Goal: Information Seeking & Learning: Understand process/instructions

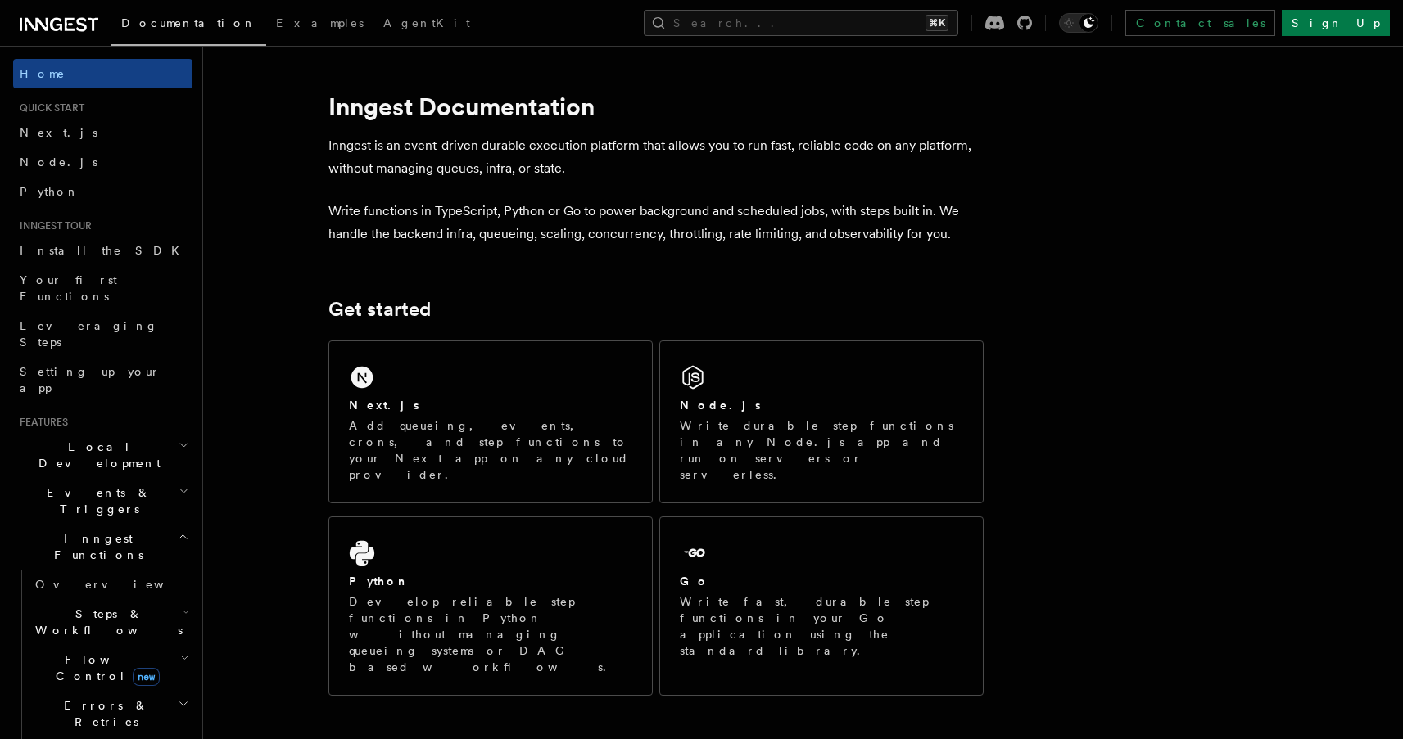
click at [101, 432] on h2 "Local Development" at bounding box center [102, 455] width 179 height 46
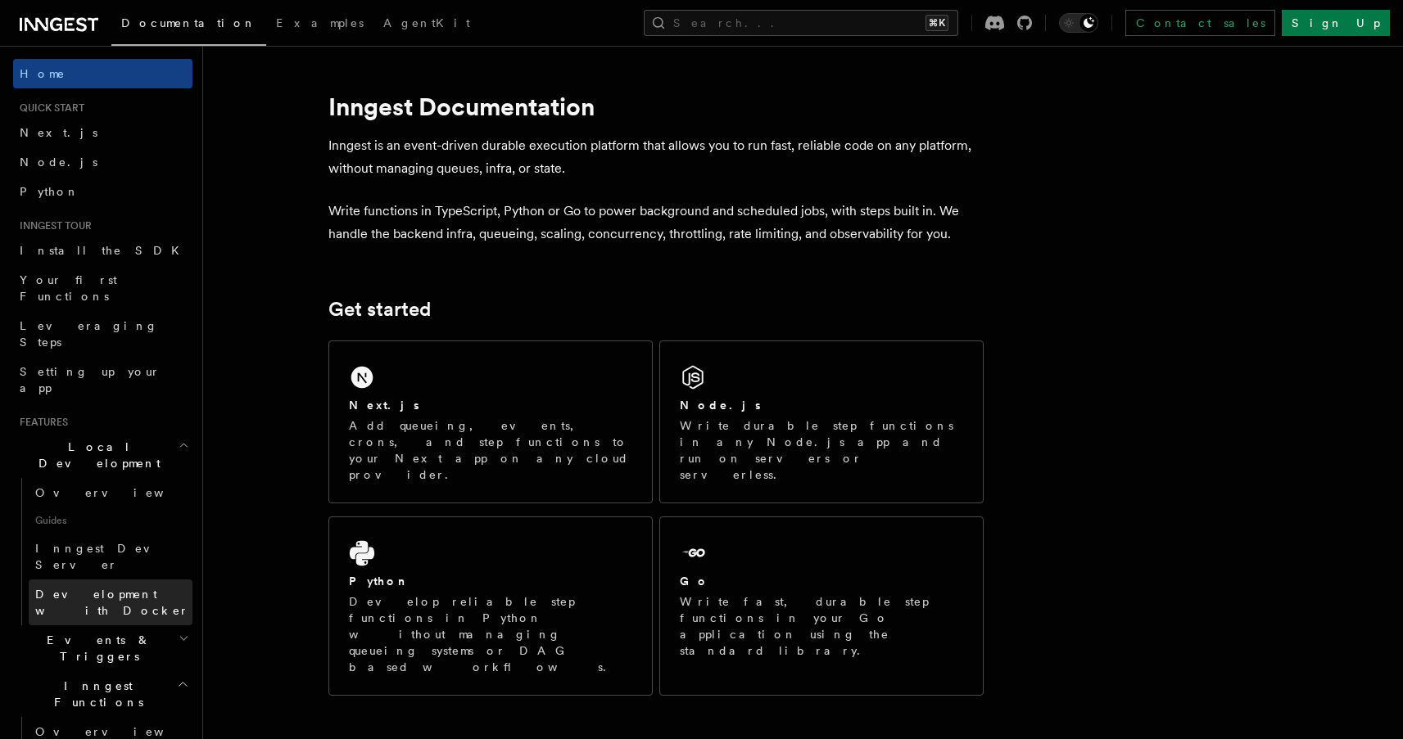
click at [121, 588] on span "Development with Docker" at bounding box center [112, 602] width 154 height 29
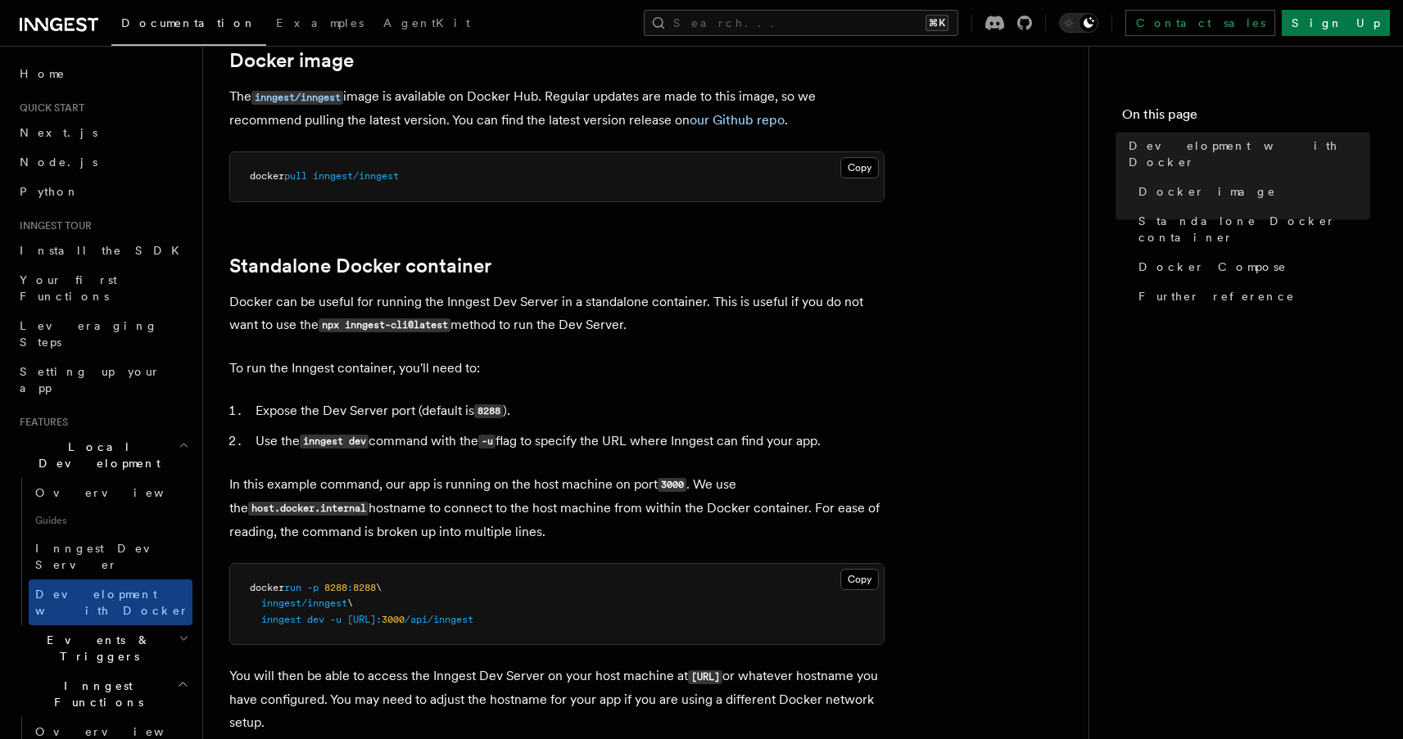
scroll to position [460, 0]
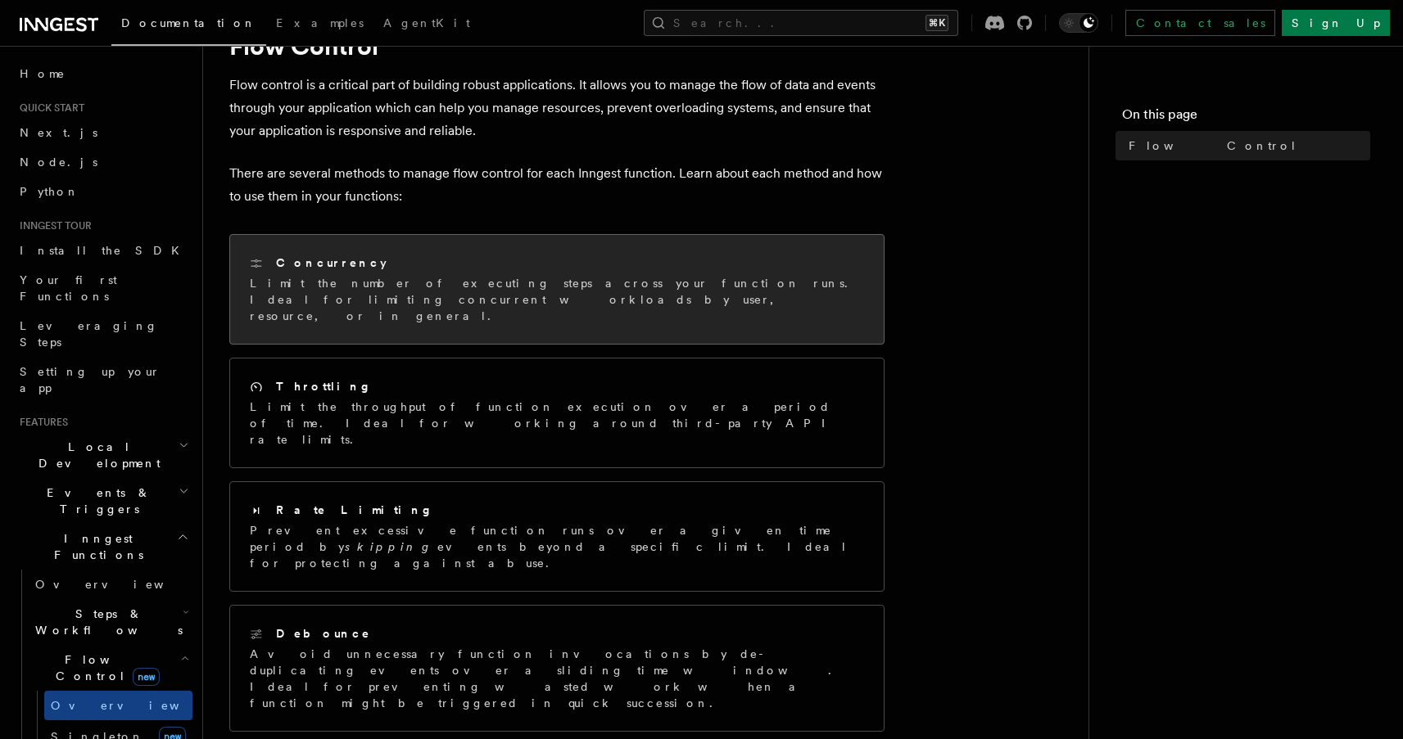
scroll to position [78, 0]
click at [489, 292] on p "Limit the number of executing steps across your function runs. Ideal for limiti…" at bounding box center [557, 298] width 614 height 49
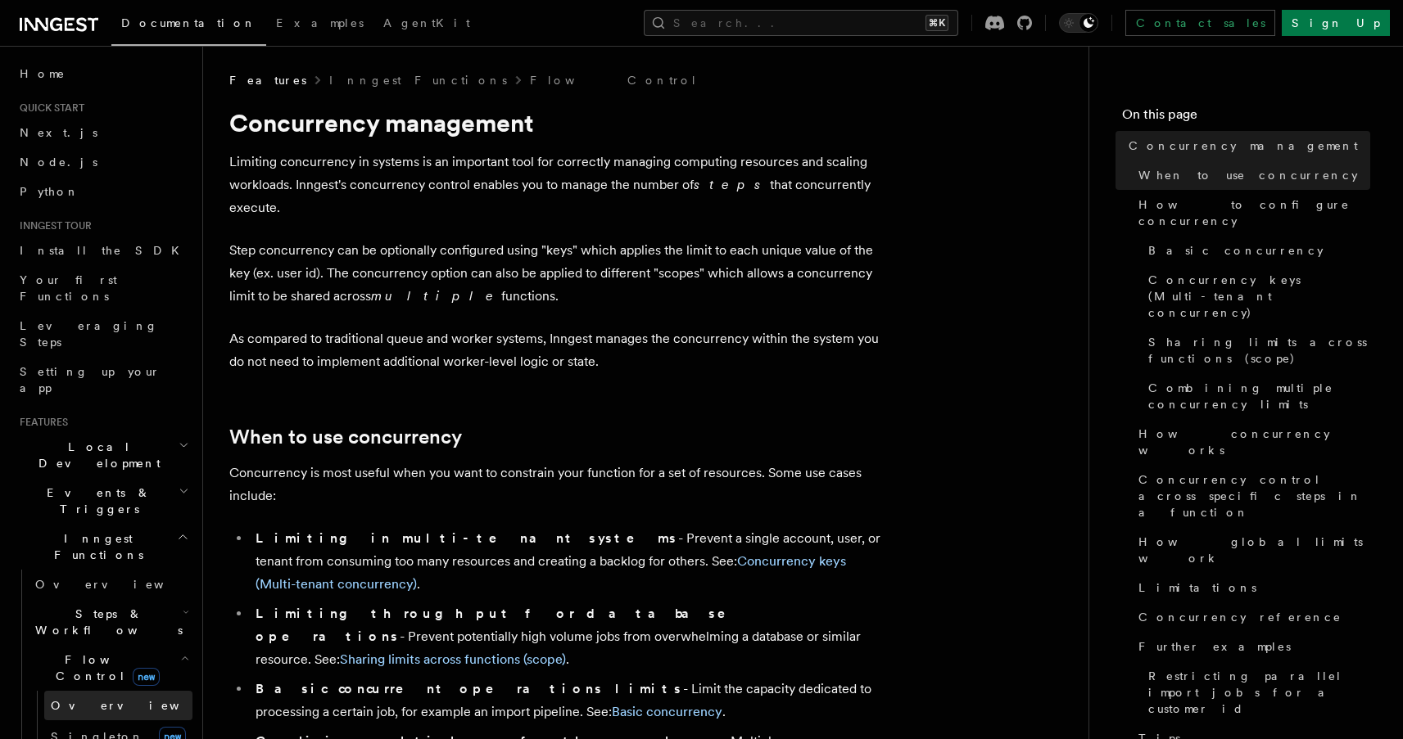
click at [95, 699] on span "Overview" at bounding box center [135, 705] width 169 height 13
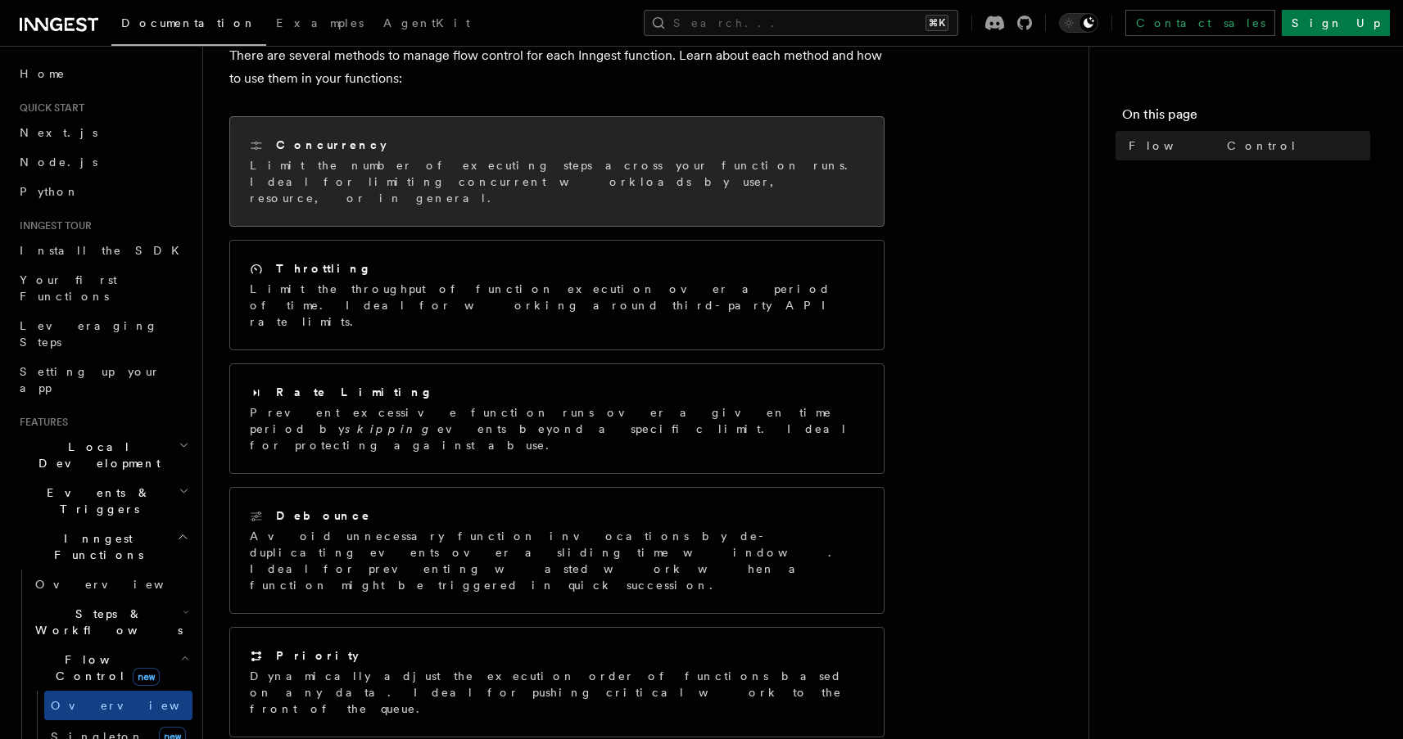
scroll to position [200, 0]
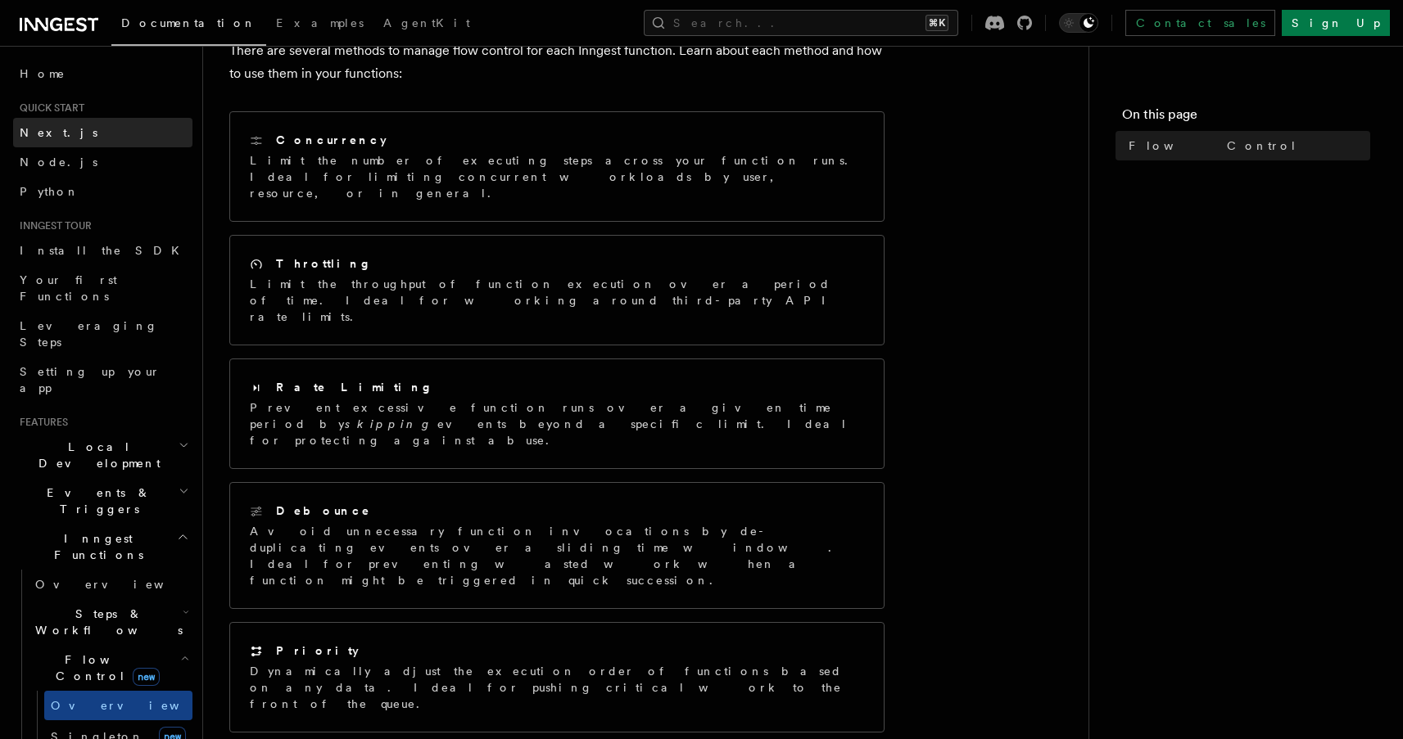
click at [63, 130] on link "Next.js" at bounding box center [102, 132] width 179 height 29
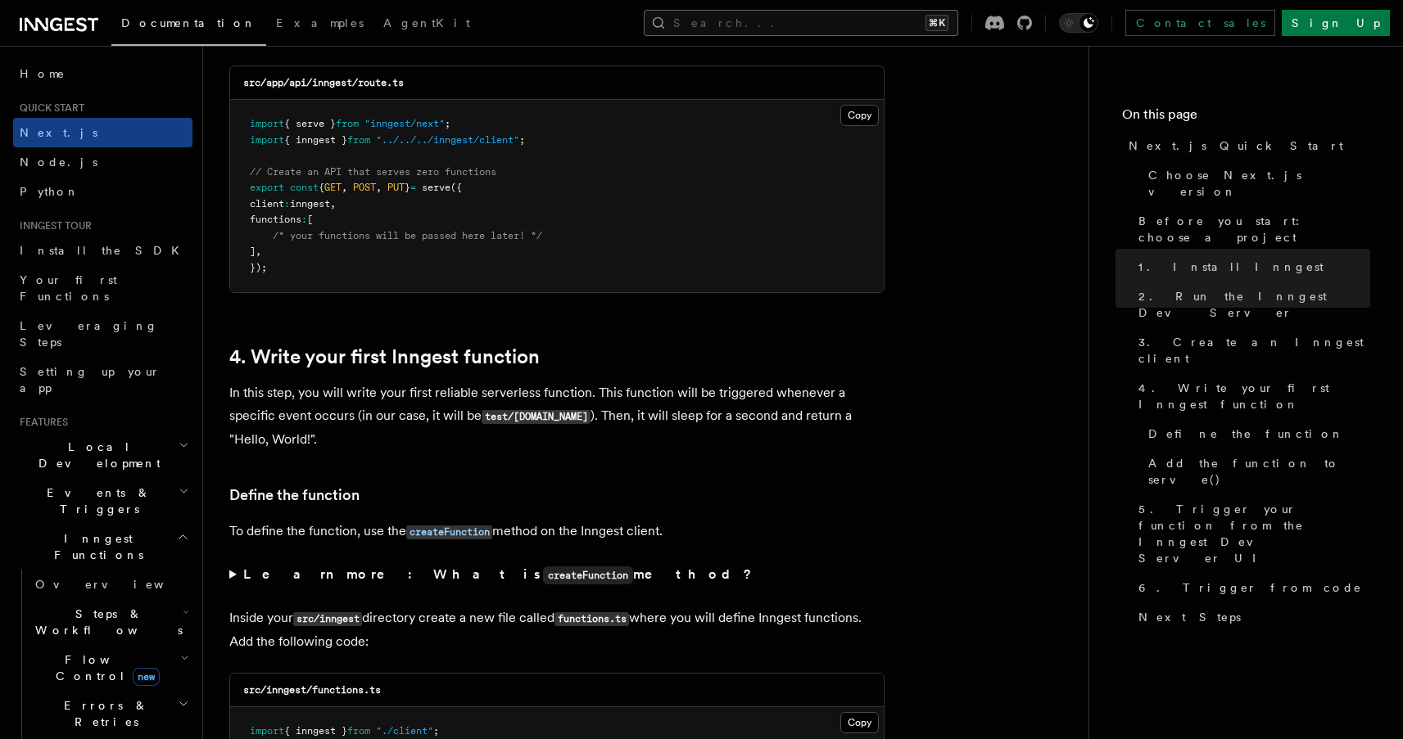
scroll to position [2400, 0]
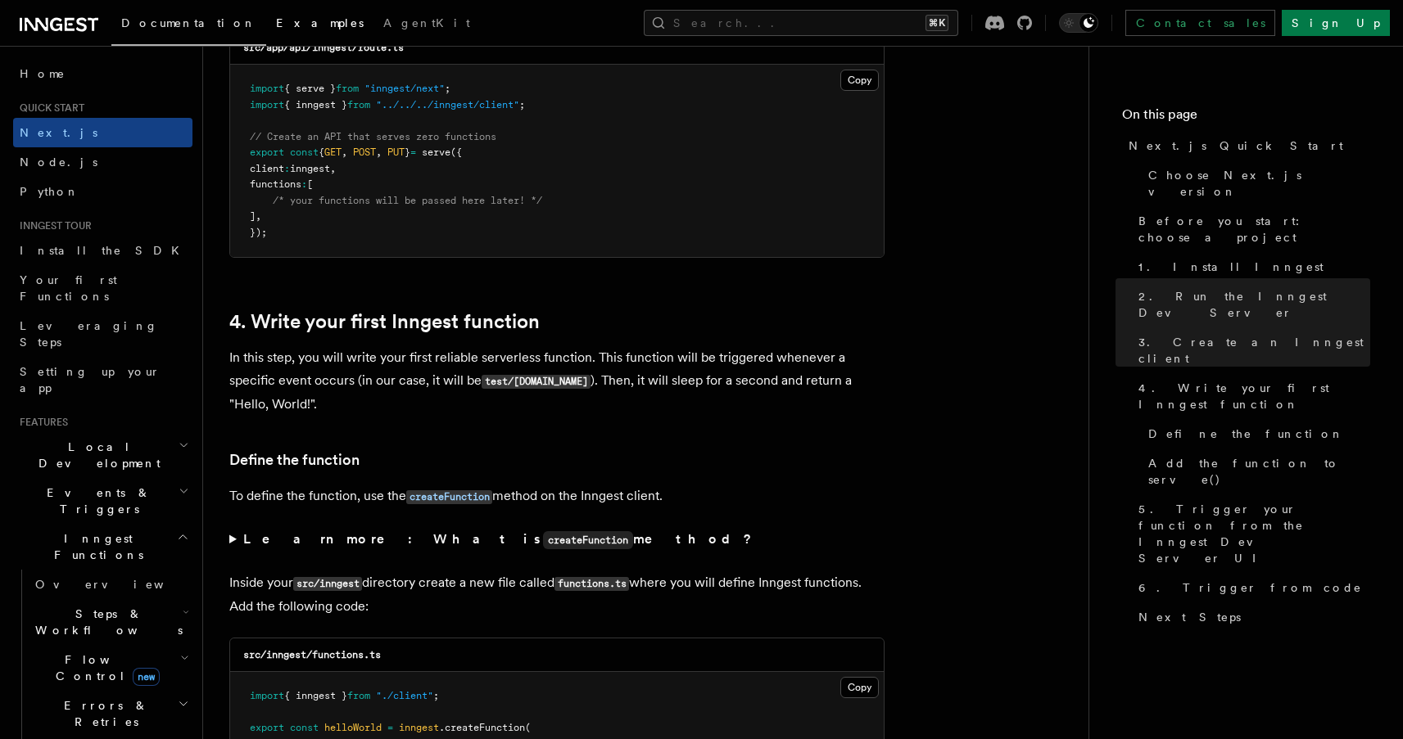
click at [276, 28] on span "Examples" at bounding box center [320, 22] width 88 height 13
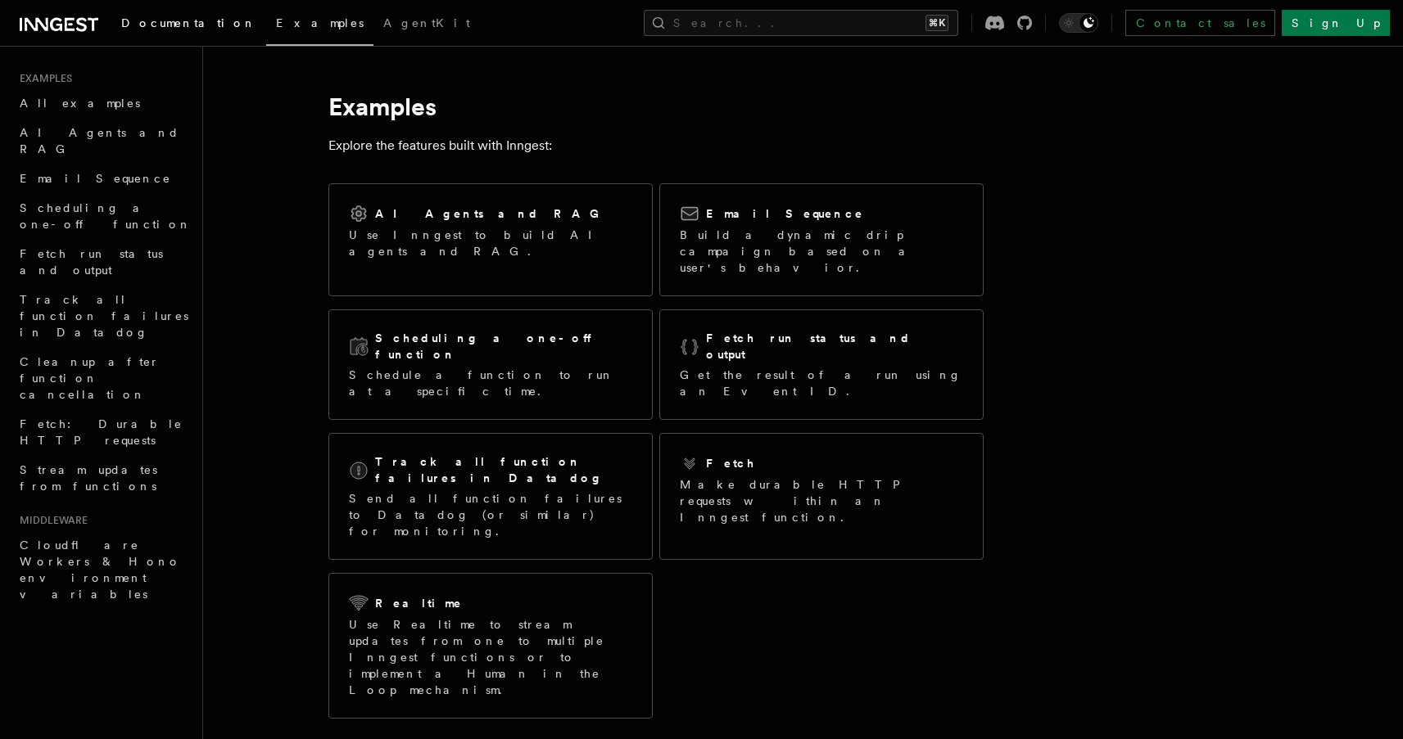
click at [161, 21] on span "Documentation" at bounding box center [188, 22] width 135 height 13
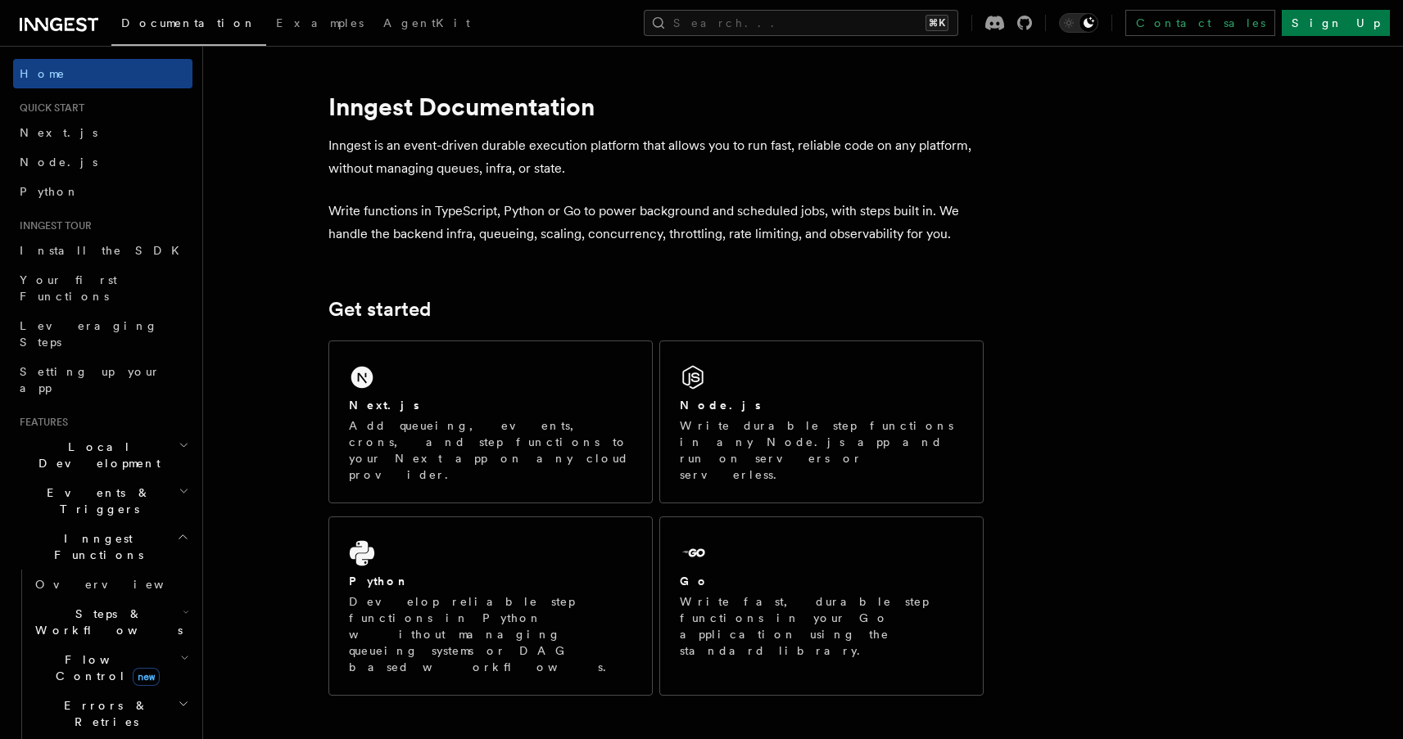
click at [177, 531] on icon "button" at bounding box center [183, 537] width 12 height 13
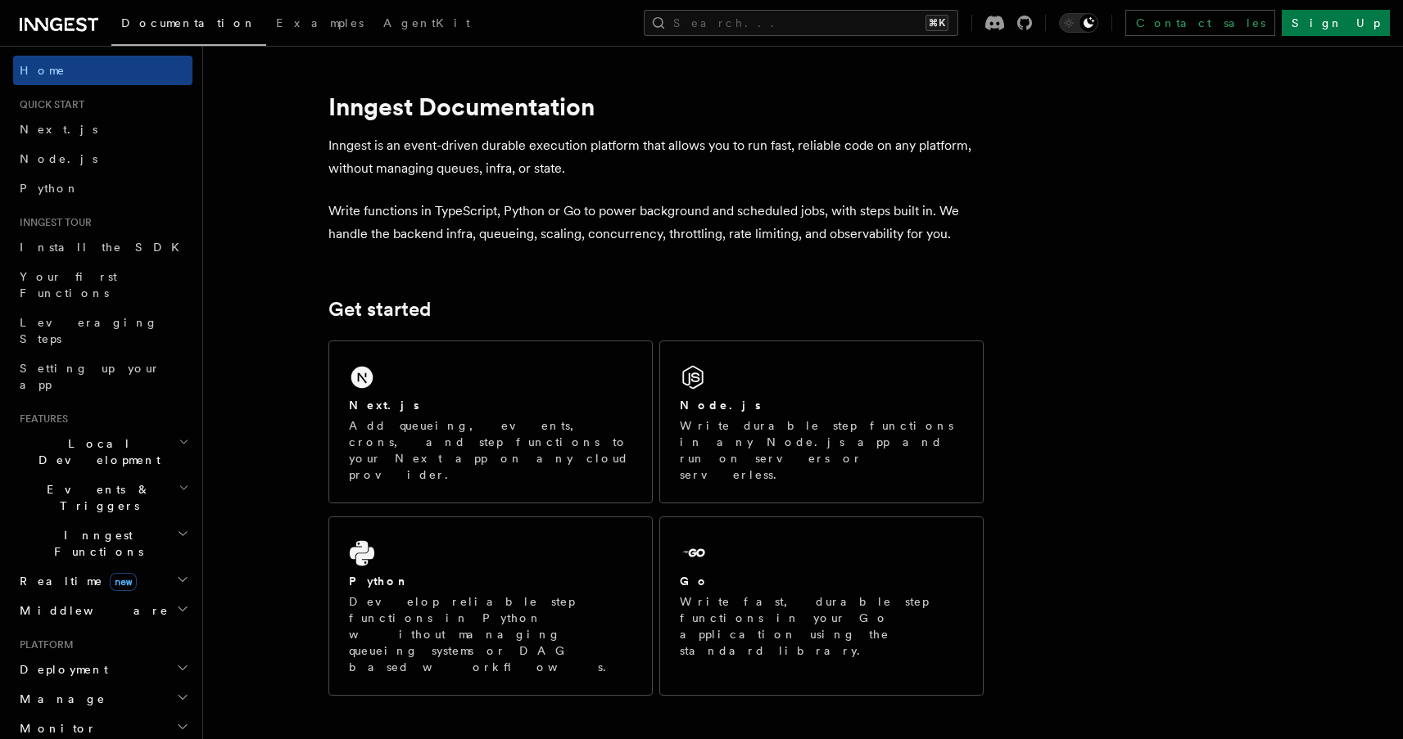
click at [145, 655] on h2 "Deployment" at bounding box center [102, 669] width 179 height 29
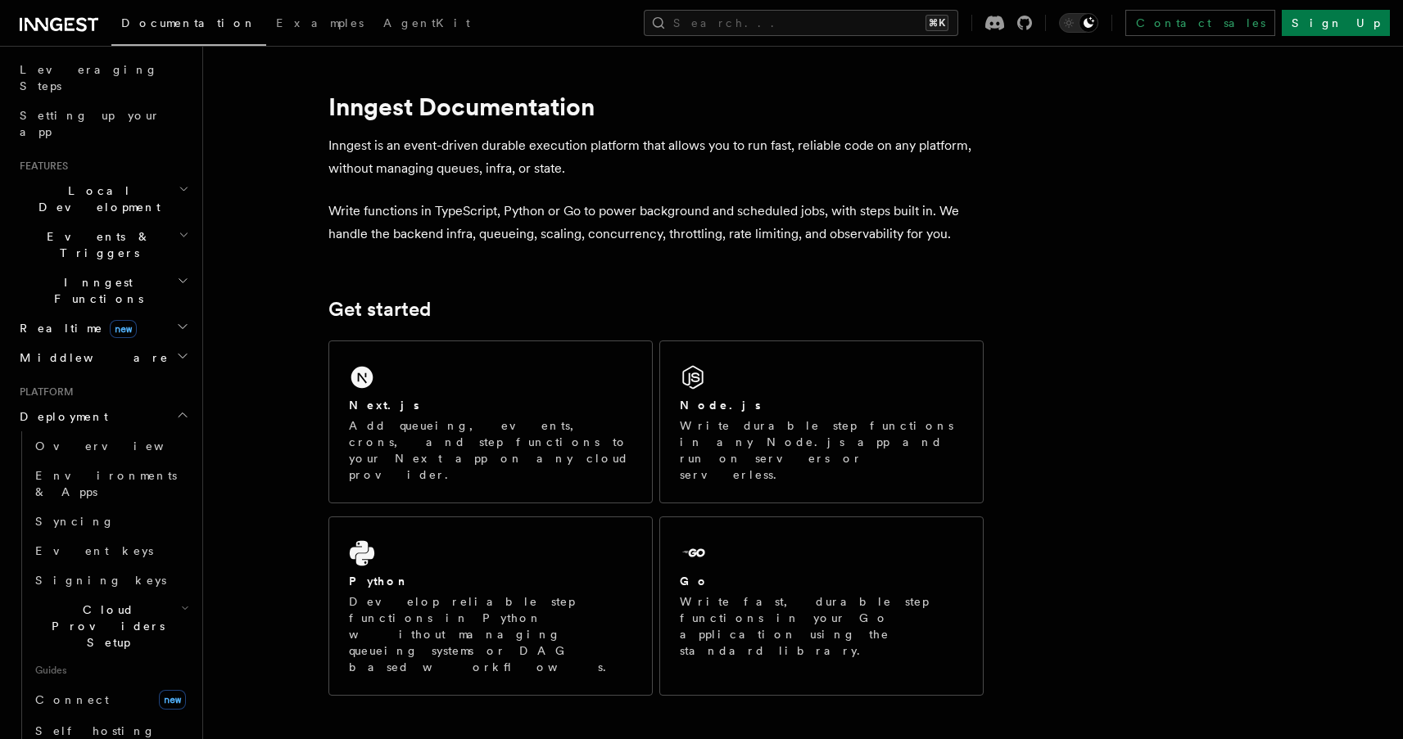
scroll to position [258, 0]
click at [62, 723] on span "Self hosting" at bounding box center [95, 729] width 120 height 13
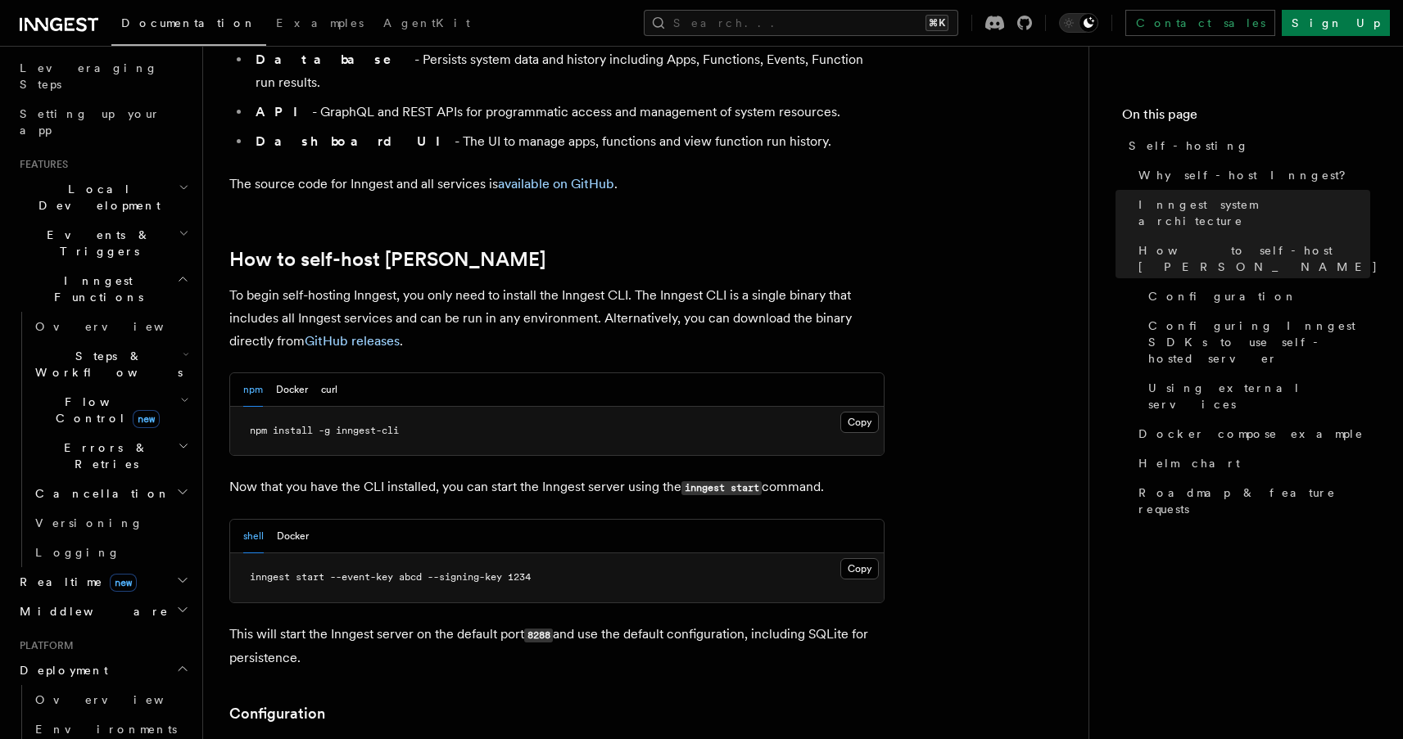
scroll to position [1468, 0]
click at [297, 374] on button "Docker" at bounding box center [292, 391] width 32 height 34
click at [253, 374] on button "npm" at bounding box center [253, 391] width 20 height 34
click at [287, 374] on button "Docker" at bounding box center [292, 391] width 32 height 34
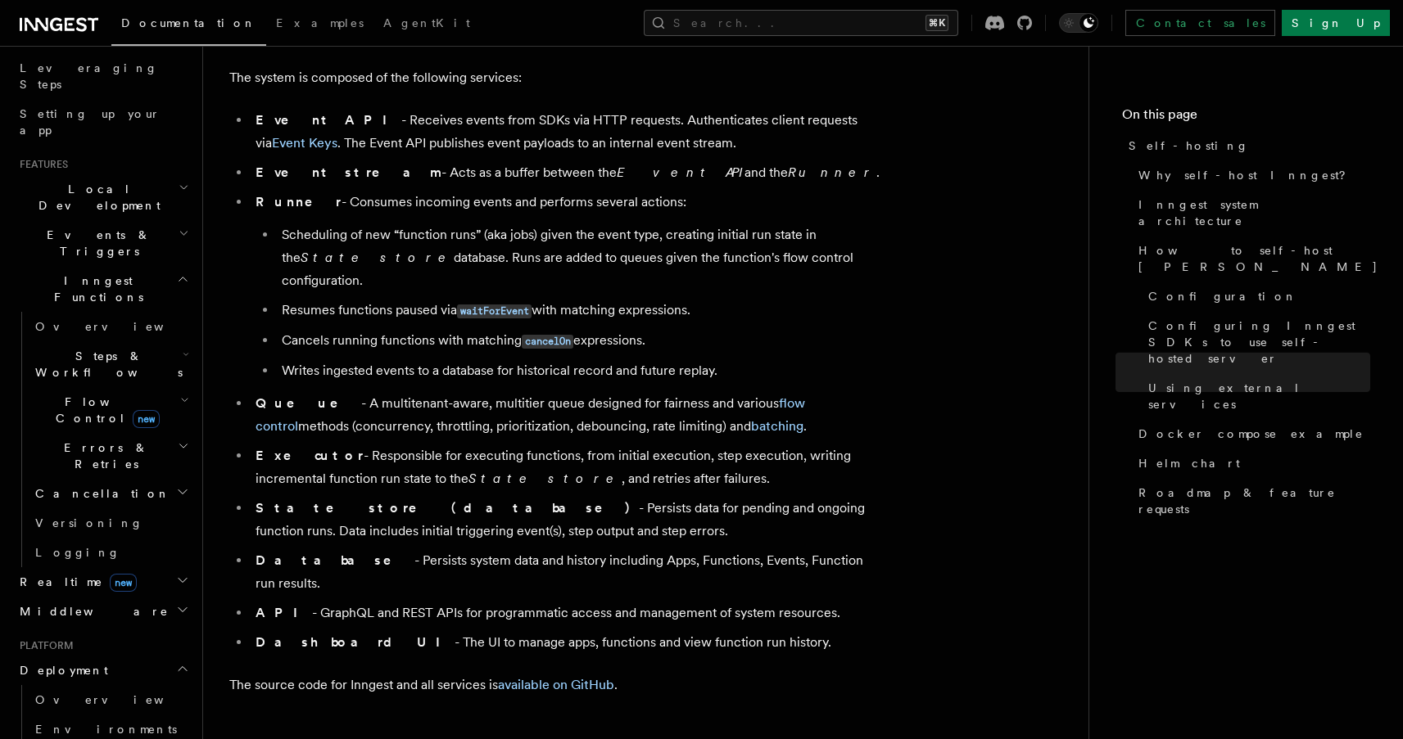
scroll to position [0, 0]
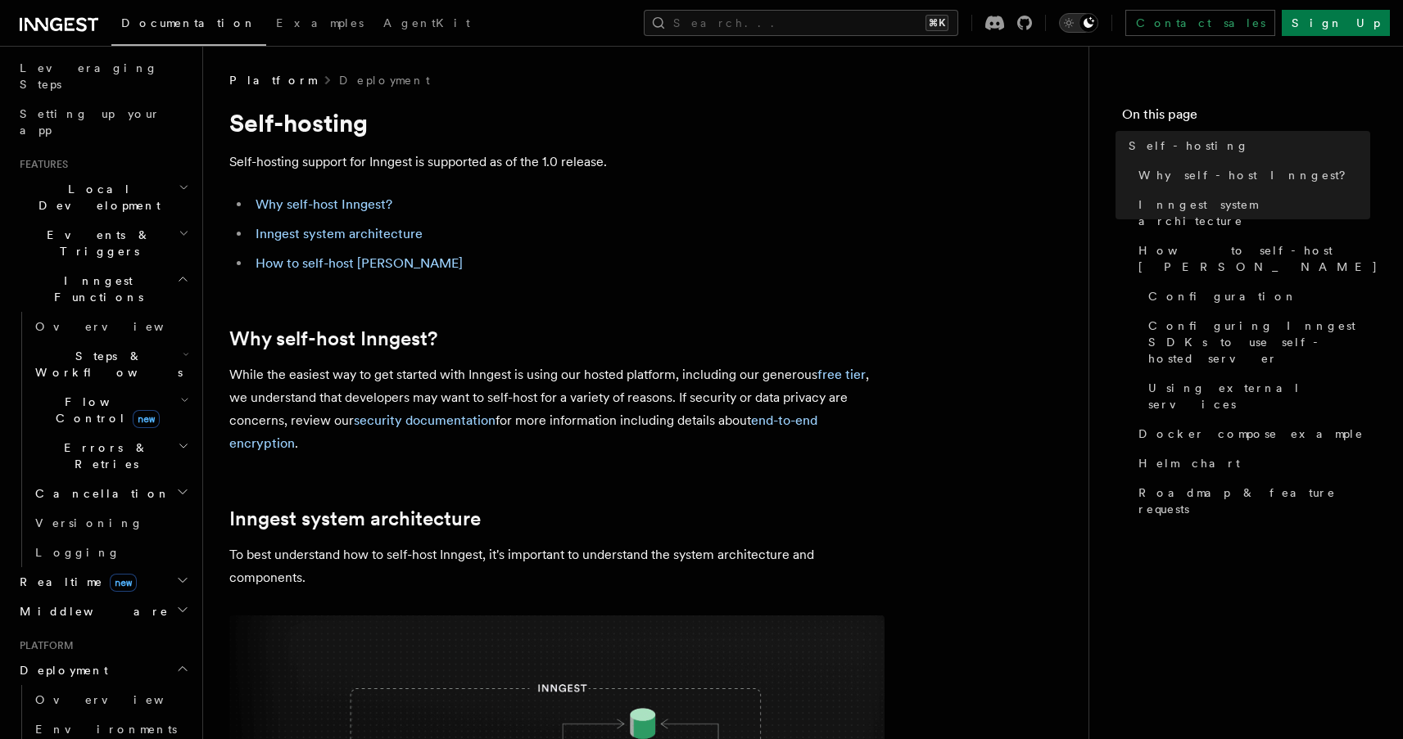
click at [1094, 23] on icon "Toggle dark mode" at bounding box center [1088, 22] width 11 height 11
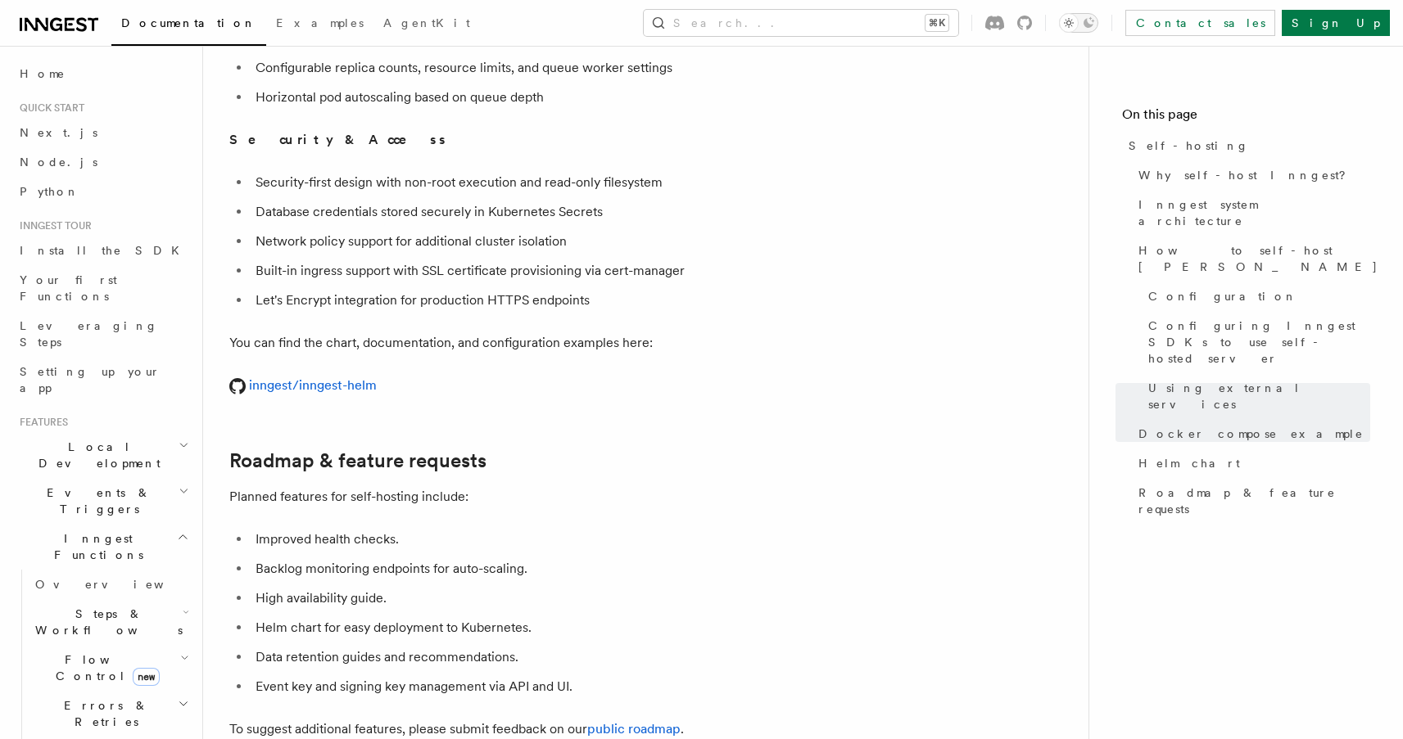
scroll to position [6317, 0]
